Goal: Information Seeking & Learning: Check status

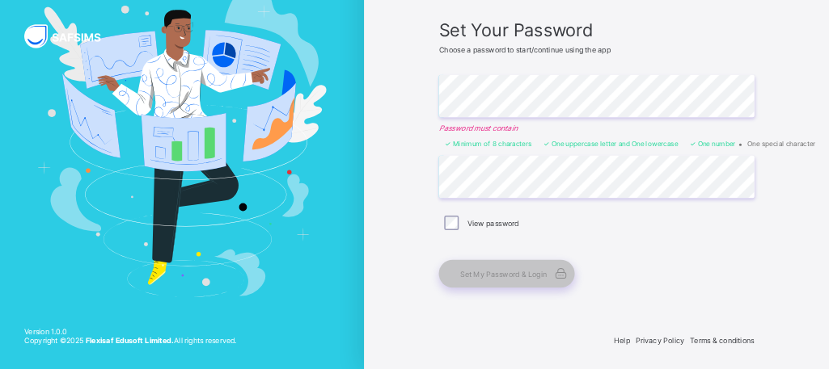
scroll to position [115, 0]
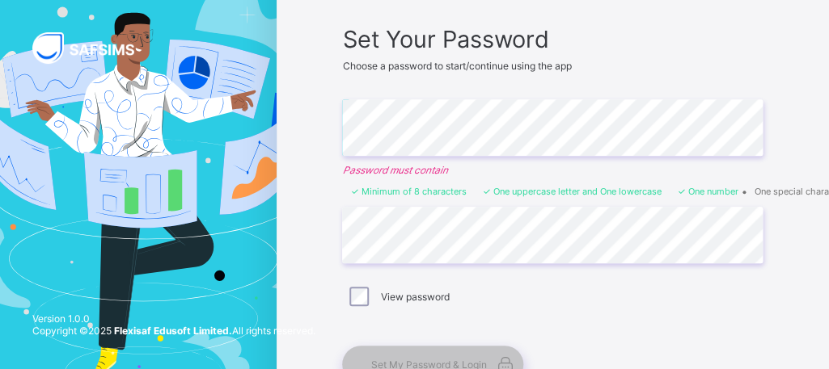
click at [622, 290] on div "View password" at bounding box center [552, 296] width 412 height 19
drag, startPoint x: 631, startPoint y: 314, endPoint x: 610, endPoint y: 310, distance: 21.4
click at [610, 310] on div "Set Your Password Choose a password to start/continue using the app Enter Passw…" at bounding box center [552, 204] width 420 height 358
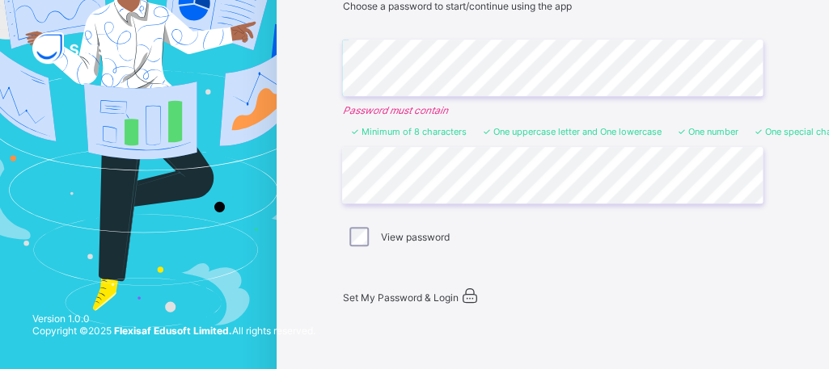
scroll to position [237, 0]
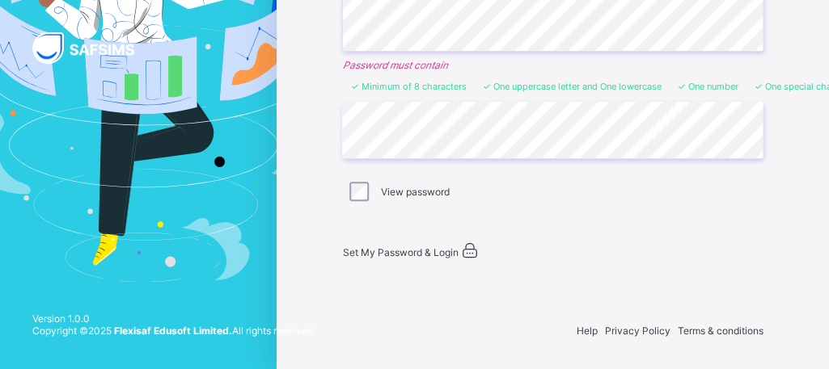
click at [433, 247] on span "Set My Password & Login" at bounding box center [400, 253] width 116 height 12
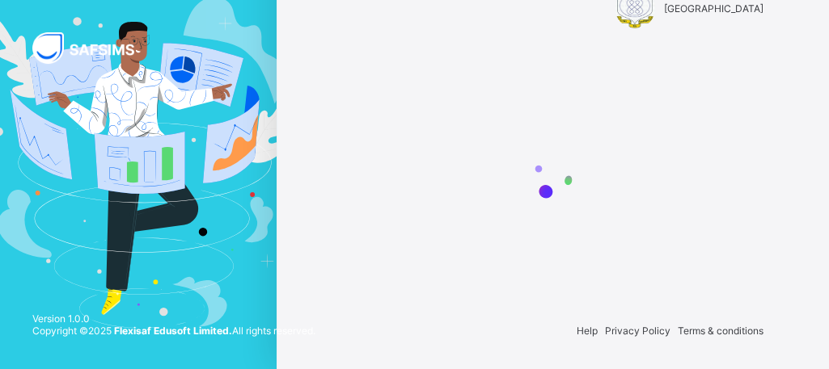
scroll to position [44, 0]
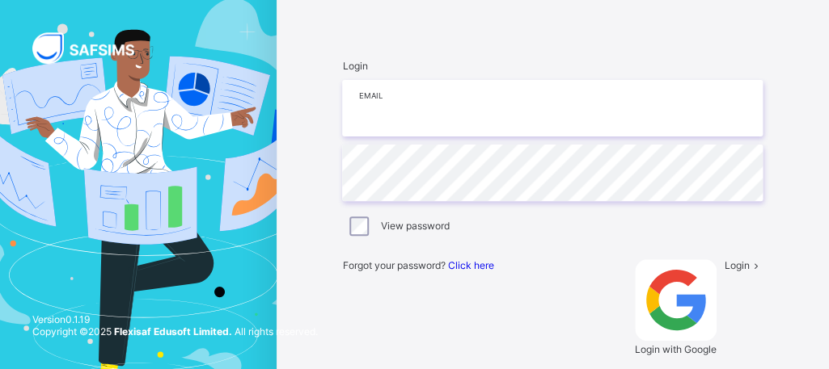
scroll to position [87, 0]
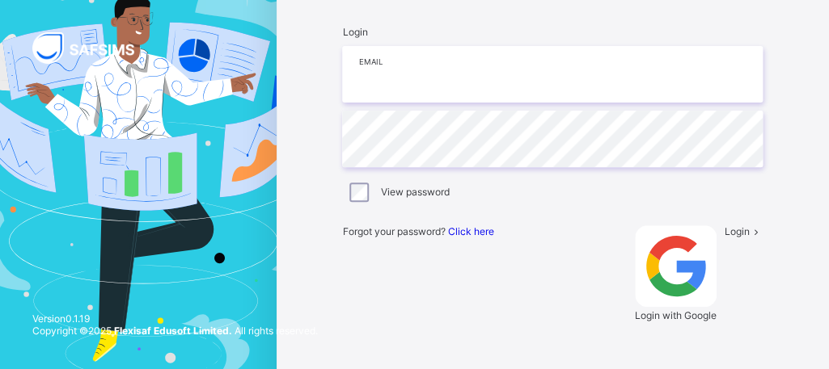
click at [426, 103] on input "email" at bounding box center [552, 74] width 420 height 57
paste input "**********"
type input "**********"
click at [724, 296] on div "Login" at bounding box center [743, 274] width 39 height 96
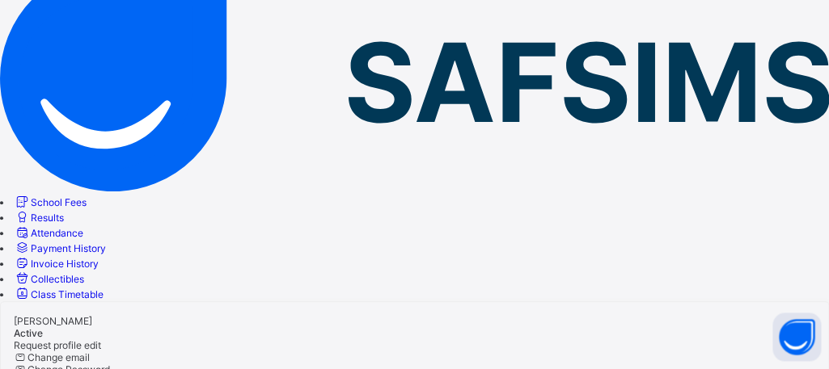
scroll to position [74, 0]
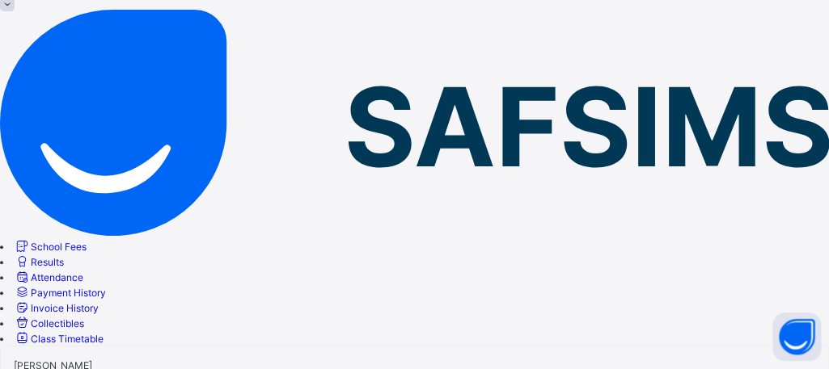
click at [64, 256] on span "Results" at bounding box center [47, 262] width 33 height 12
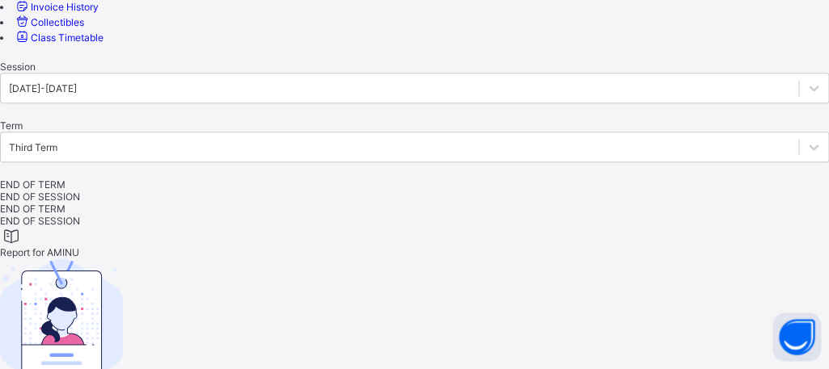
scroll to position [378, 0]
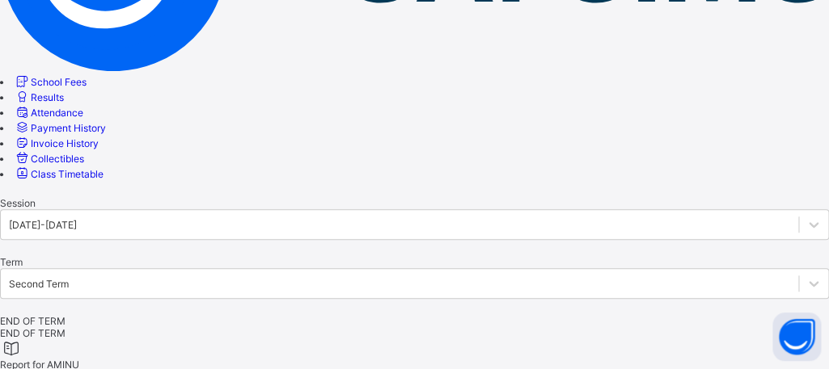
scroll to position [221, 0]
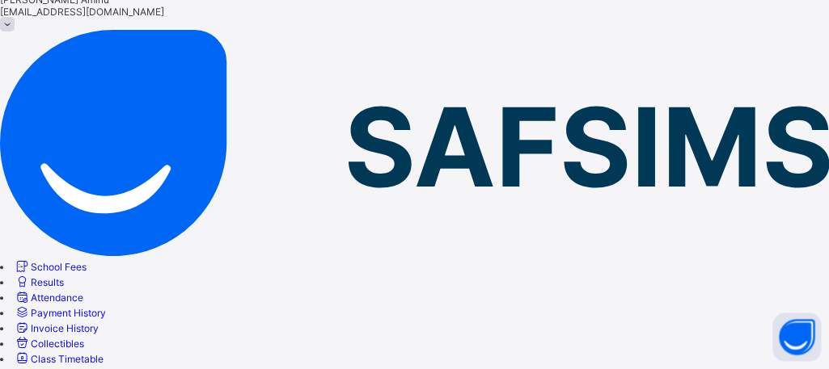
scroll to position [0, 0]
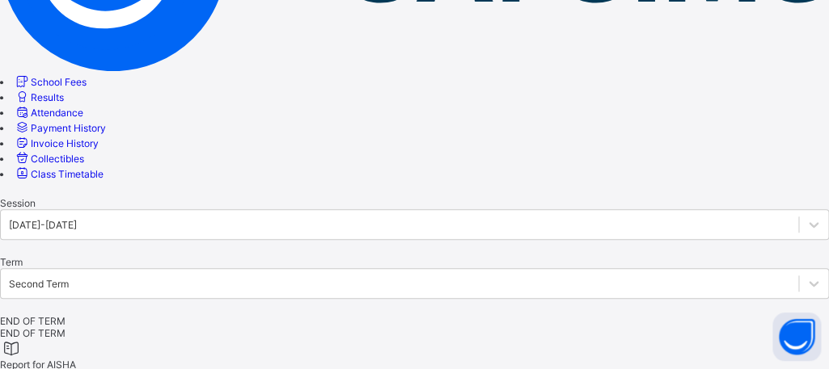
scroll to position [152, 0]
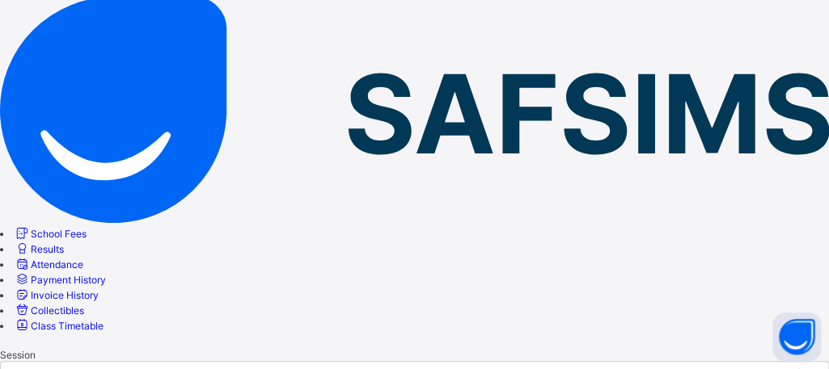
scroll to position [0, 0]
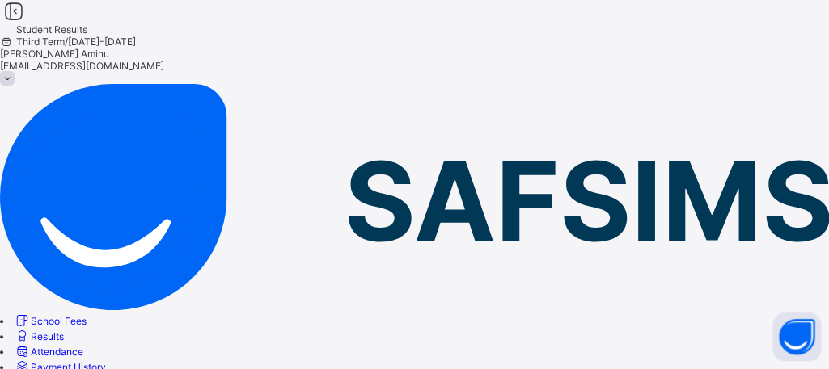
click at [27, 23] on icon at bounding box center [13, 11] width 27 height 23
click at [87, 315] on span "School Fees" at bounding box center [59, 321] width 56 height 12
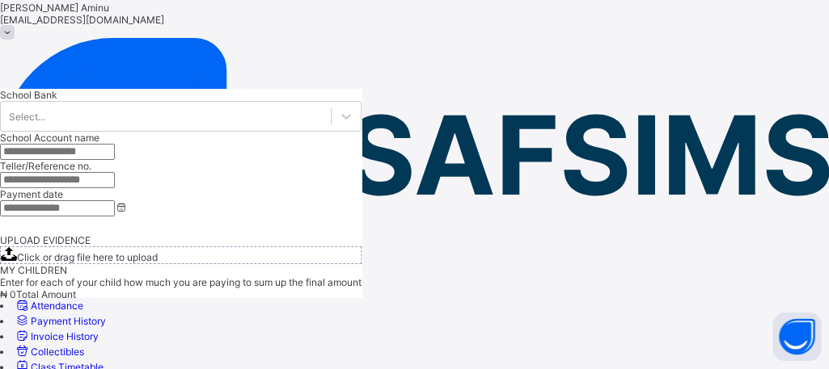
scroll to position [85, 0]
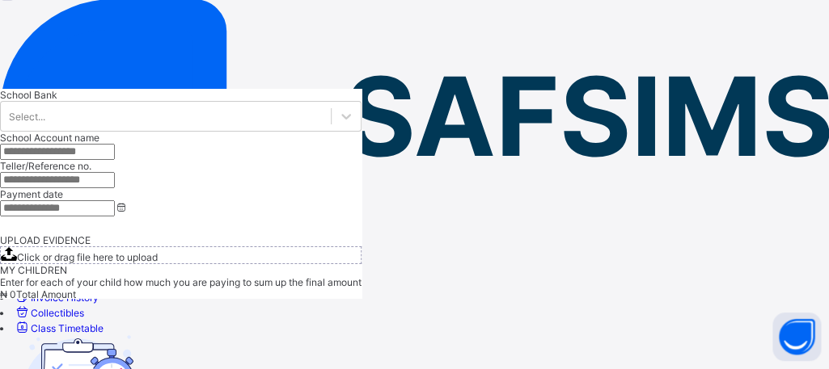
click at [106, 277] on span "Payment History" at bounding box center [68, 283] width 75 height 12
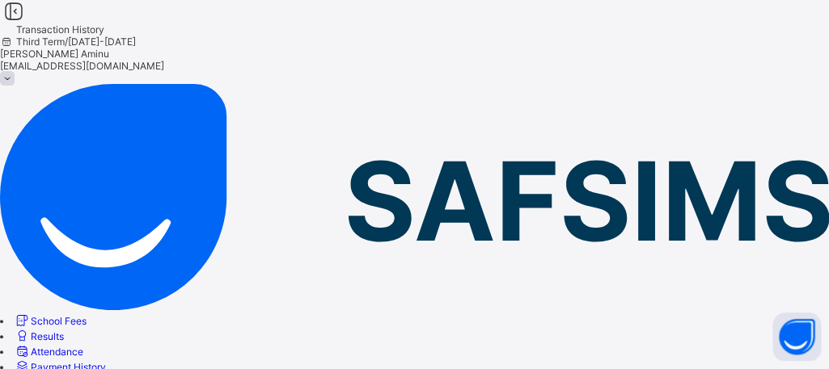
click at [136, 38] on span "Third Term / [DATE]-[DATE]" at bounding box center [68, 42] width 136 height 12
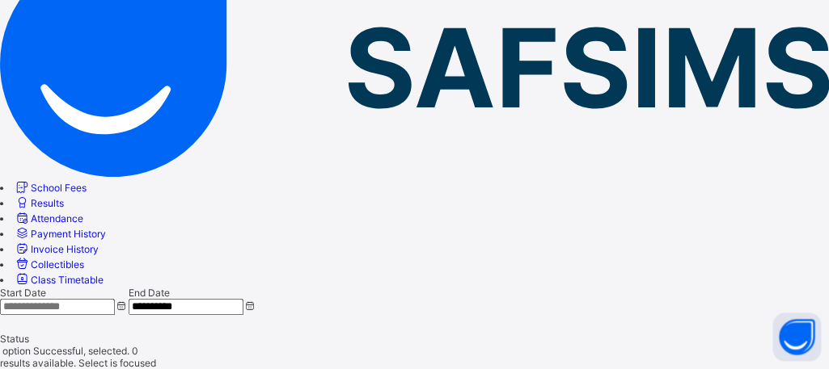
scroll to position [134, 0]
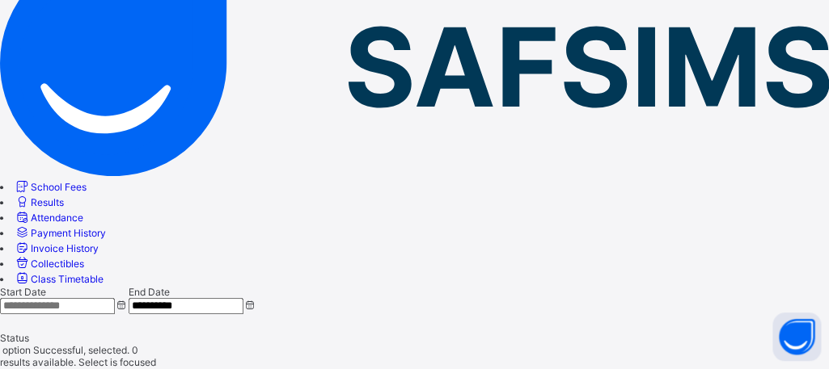
click at [99, 243] on span "Invoice History" at bounding box center [65, 249] width 68 height 12
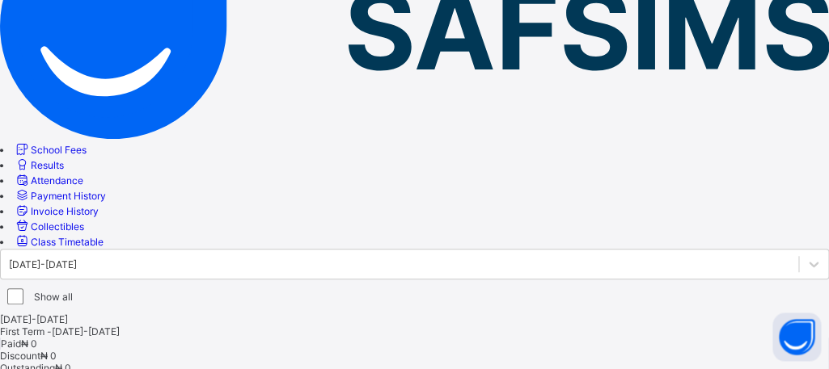
scroll to position [175, 0]
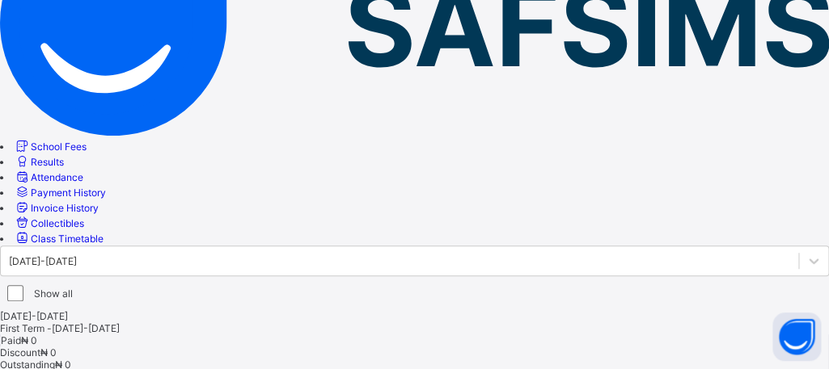
click at [84, 230] on span "Collectibles" at bounding box center [57, 223] width 53 height 12
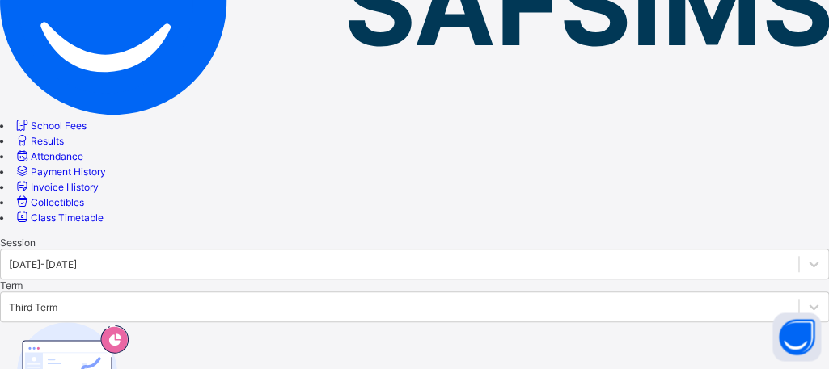
scroll to position [205, 0]
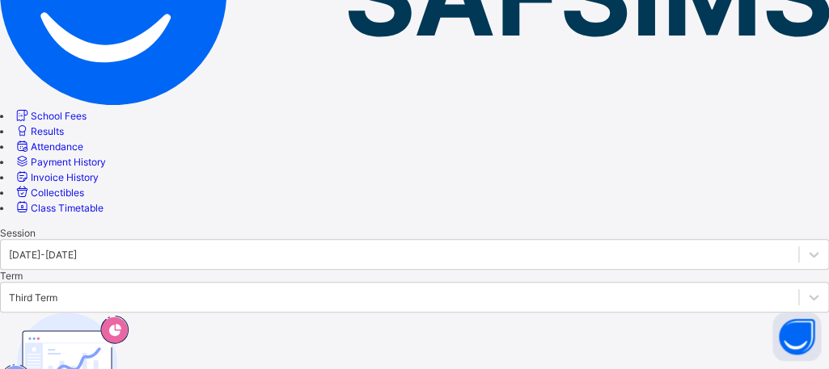
click at [103, 214] on link "Class Timetable" at bounding box center [59, 208] width 90 height 12
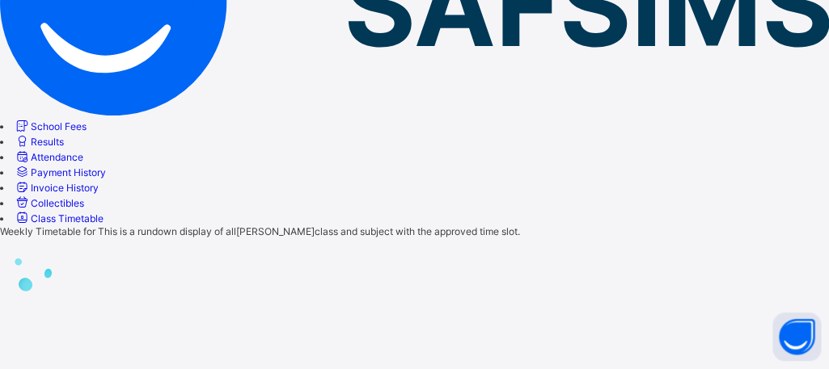
scroll to position [133, 0]
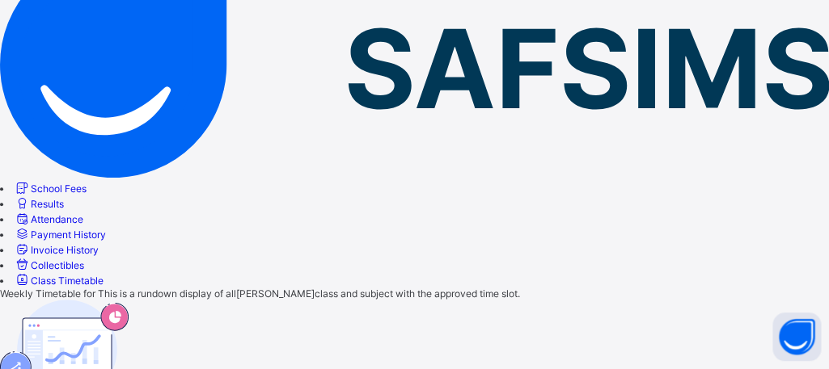
click at [87, 183] on span "School Fees" at bounding box center [59, 189] width 56 height 12
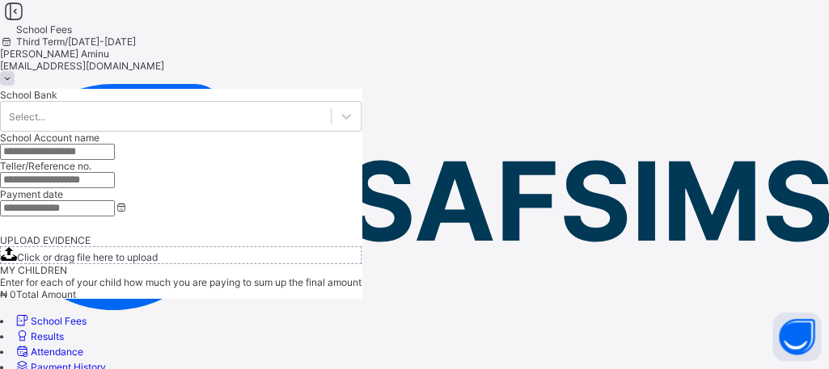
click at [15, 71] on span at bounding box center [7, 78] width 15 height 15
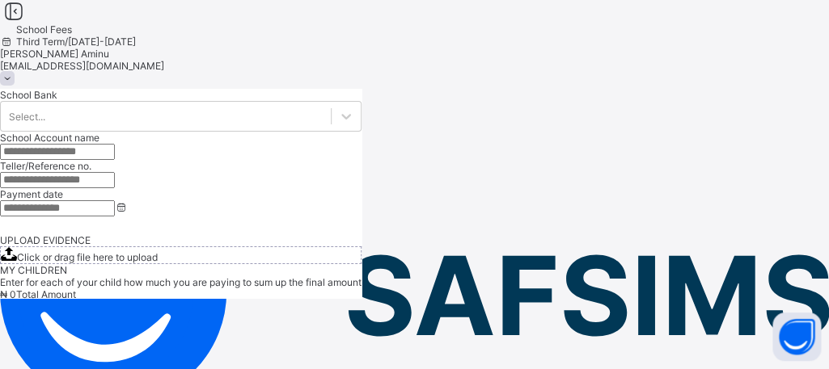
click at [88, 162] on span "Logout" at bounding box center [60, 162] width 56 height 17
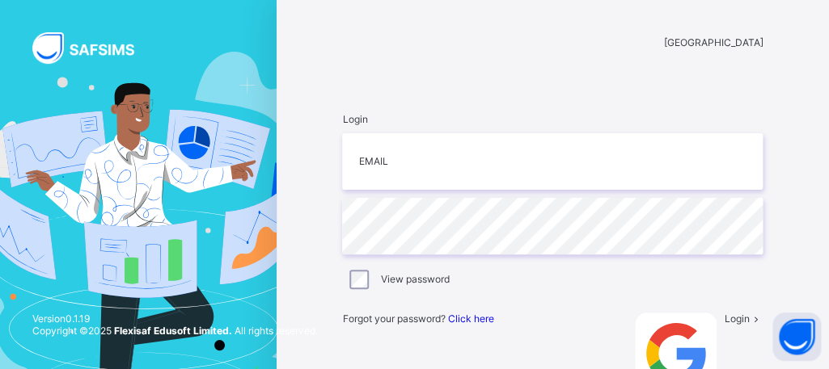
drag, startPoint x: 621, startPoint y: 96, endPoint x: 636, endPoint y: 89, distance: 17.0
click at [621, 97] on div "Login Email Password View password Forgot your password? Click here Login with …" at bounding box center [552, 261] width 453 height 328
